Goal: Complete application form

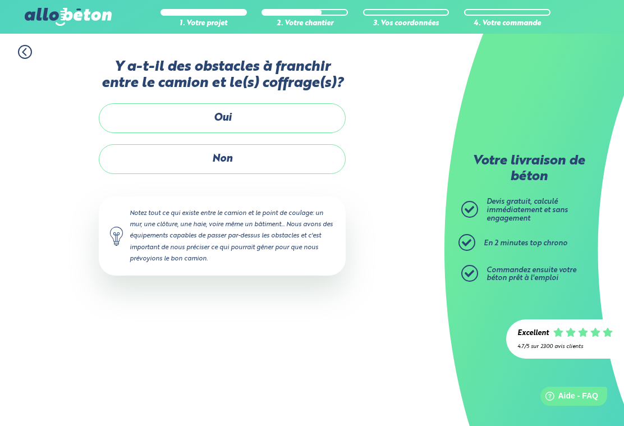
click at [140, 144] on label "Non" at bounding box center [222, 159] width 247 height 30
click at [0, 0] on input "Non" at bounding box center [0, 0] width 0 height 0
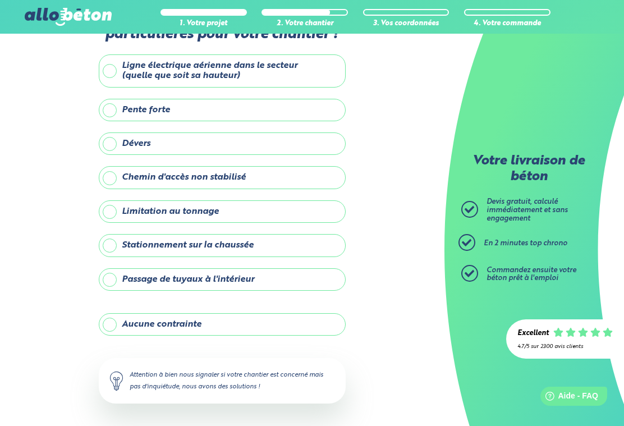
scroll to position [51, 0]
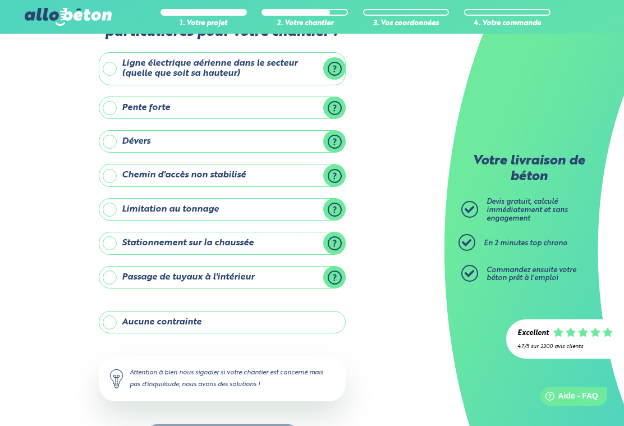
click at [114, 320] on label "Aucune contrainte" at bounding box center [222, 322] width 247 height 22
click at [0, 0] on input "Aucune contrainte" at bounding box center [0, 0] width 0 height 0
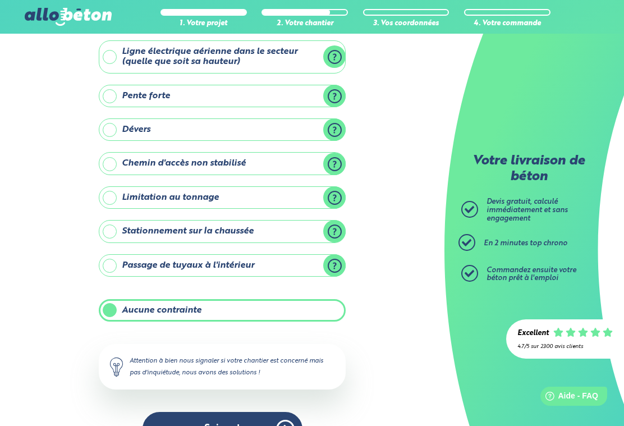
scroll to position [71, 0]
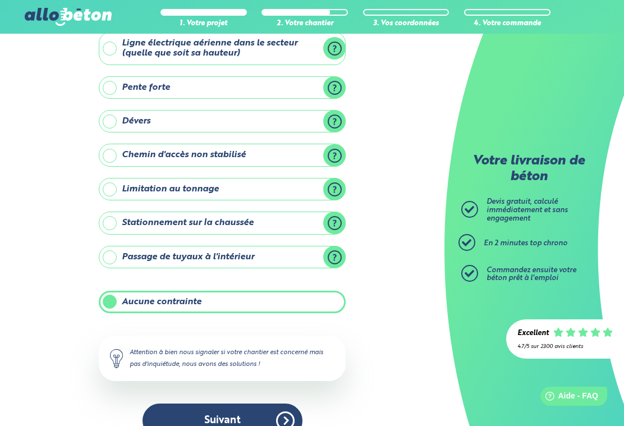
click at [189, 411] on button "Suivant" at bounding box center [223, 420] width 160 height 34
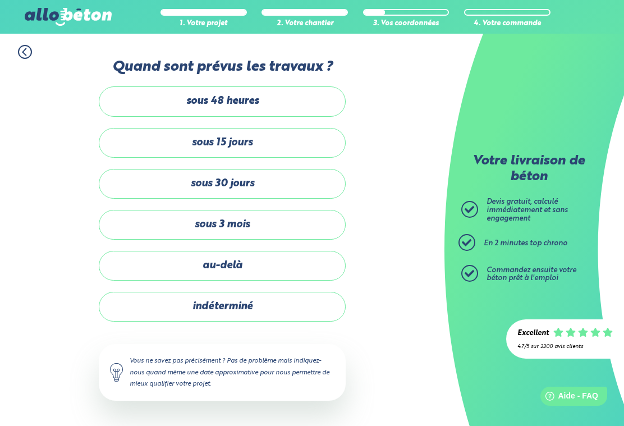
scroll to position [20, 0]
click at [139, 169] on label "sous 30 jours" at bounding box center [222, 184] width 247 height 30
click at [0, 0] on input "sous 30 jours" at bounding box center [0, 0] width 0 height 0
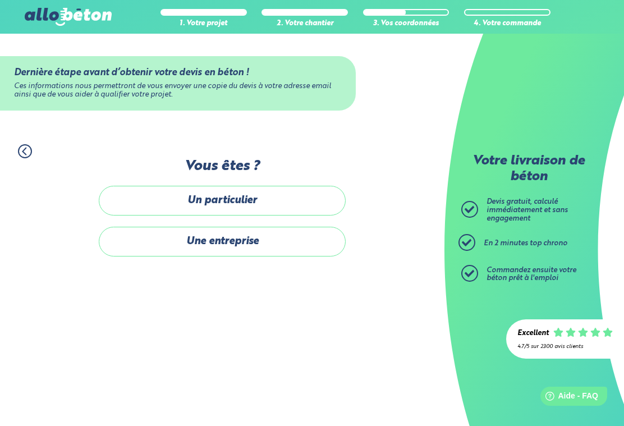
click at [138, 186] on label "Un particulier" at bounding box center [222, 201] width 247 height 30
click at [0, 0] on input "Un particulier" at bounding box center [0, 0] width 0 height 0
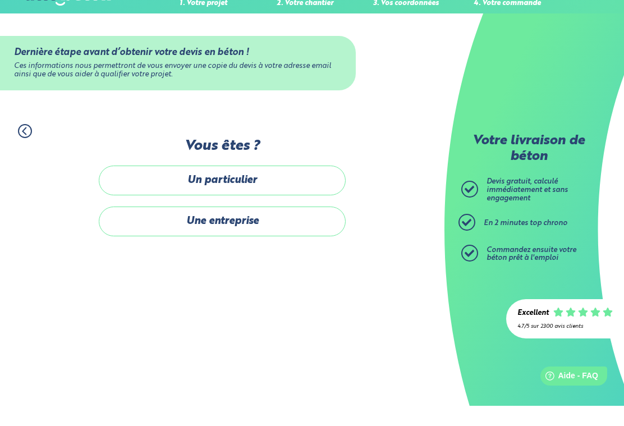
scroll to position [20, 0]
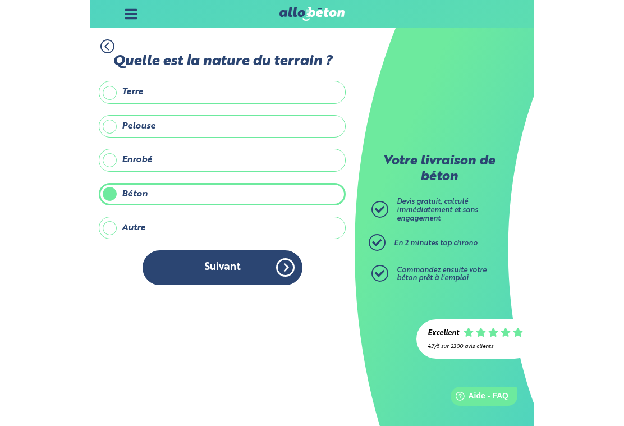
scroll to position [20, 0]
